Goal: Task Accomplishment & Management: Manage account settings

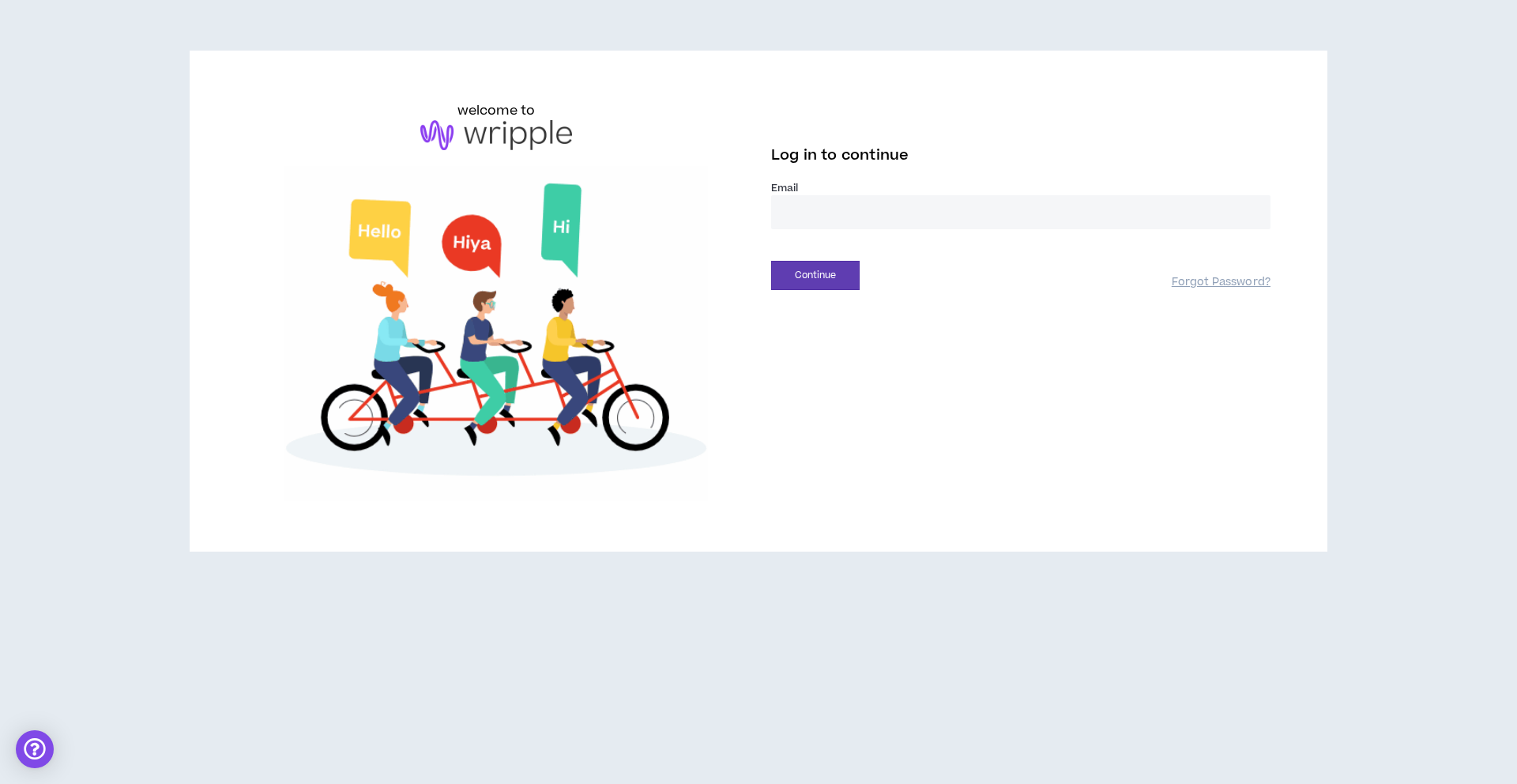
click at [869, 211] on input "email" at bounding box center [1021, 212] width 500 height 34
type input "**********"
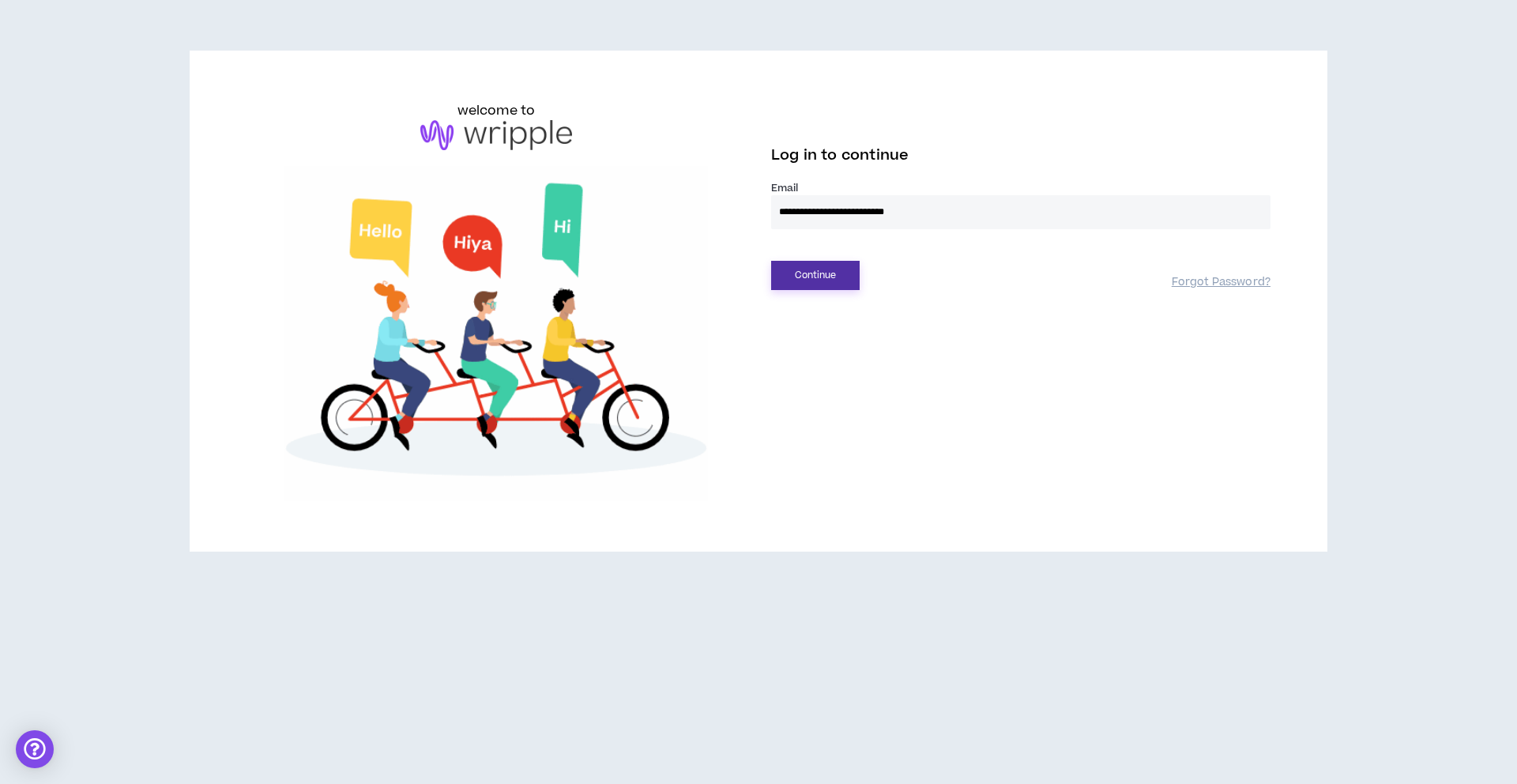
click at [820, 278] on button "Continue" at bounding box center [815, 275] width 88 height 29
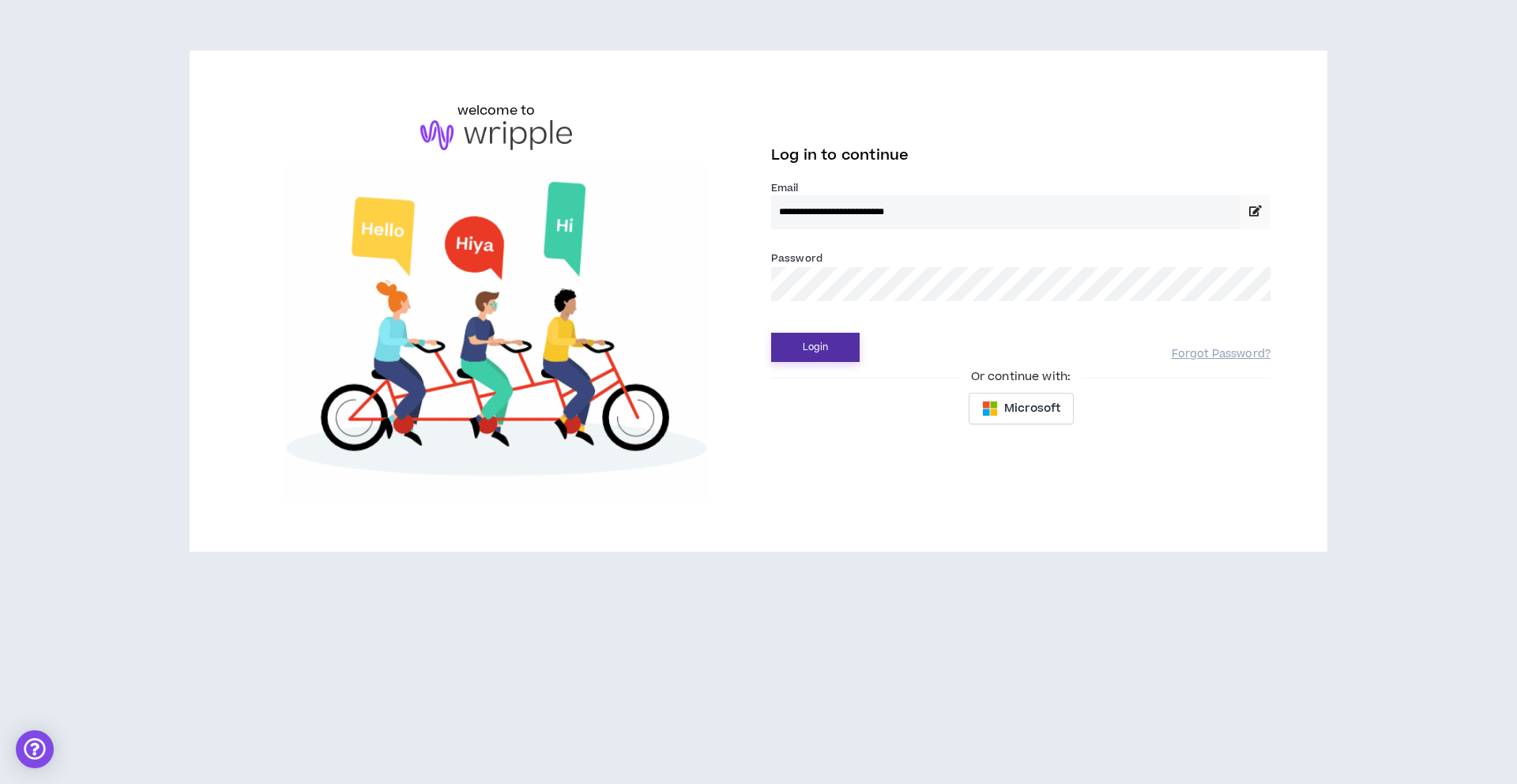
click at [822, 345] on button "Login" at bounding box center [815, 347] width 88 height 29
